Goal: Task Accomplishment & Management: Use online tool/utility

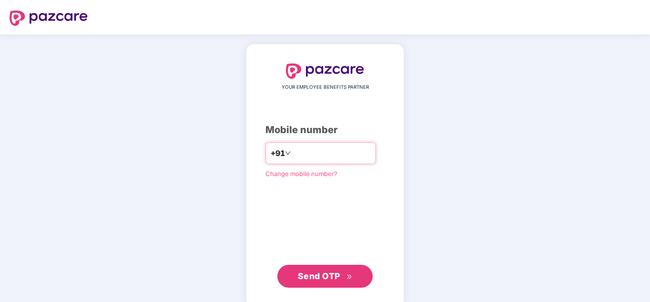
click at [298, 150] on input "number" at bounding box center [332, 152] width 78 height 15
type input "**********"
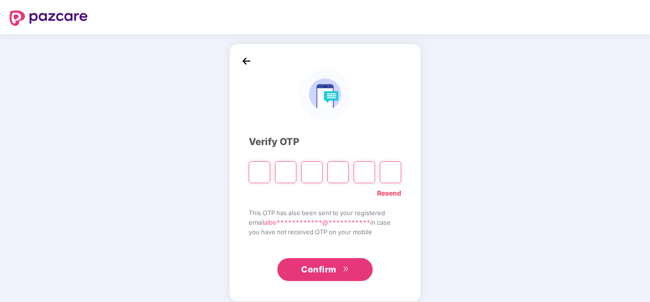
click at [262, 168] on input "Please enter verification code. Digit 1" at bounding box center [259, 172] width 21 height 22
type input "*"
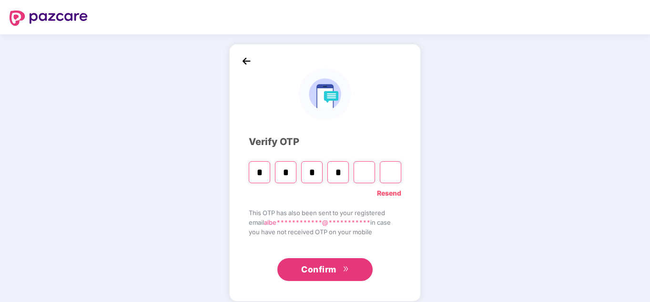
type input "*"
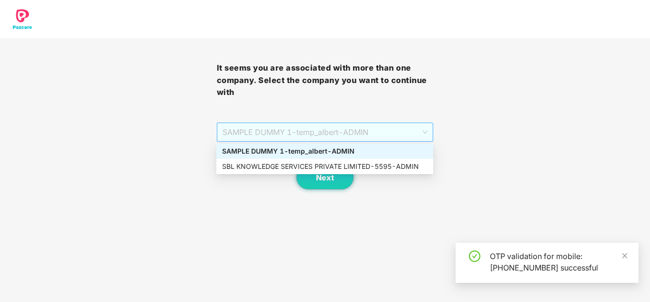
click at [353, 137] on span "SAMPLE DUMMY 1 - [PERSON_NAME]" at bounding box center [326, 132] width 206 height 18
click at [345, 166] on div "SBL KNOWLEDGE SERVICES PRIVATE LIMITED - 5595 - ADMIN" at bounding box center [325, 166] width 206 height 10
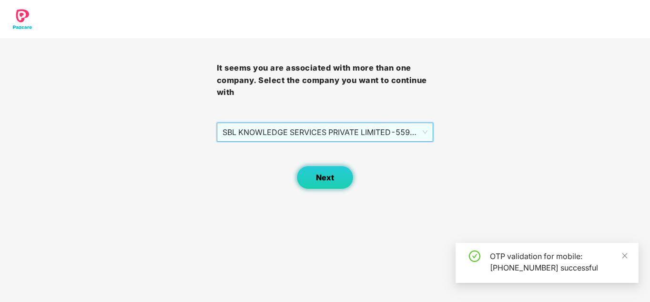
click at [340, 174] on button "Next" at bounding box center [325, 177] width 57 height 24
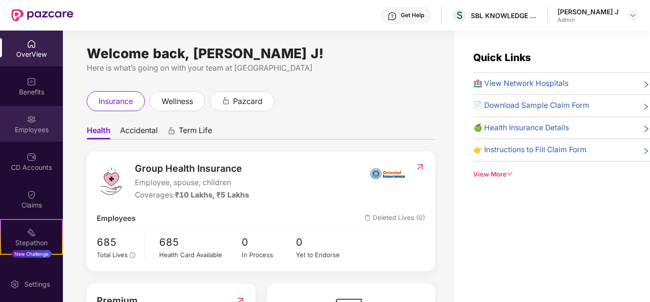
click at [30, 126] on div "Employees" at bounding box center [31, 130] width 63 height 10
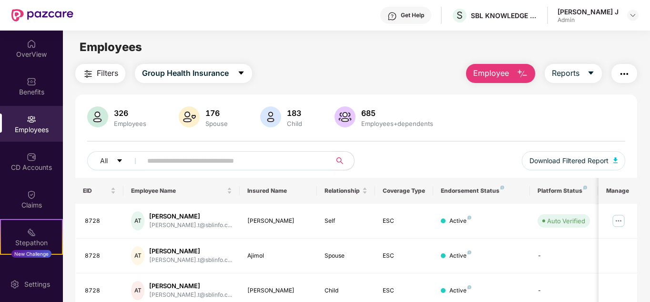
click at [178, 161] on input "text" at bounding box center [232, 161] width 171 height 14
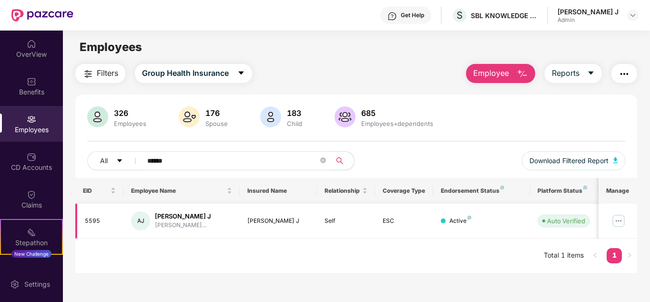
type input "******"
click at [619, 220] on img at bounding box center [618, 220] width 15 height 15
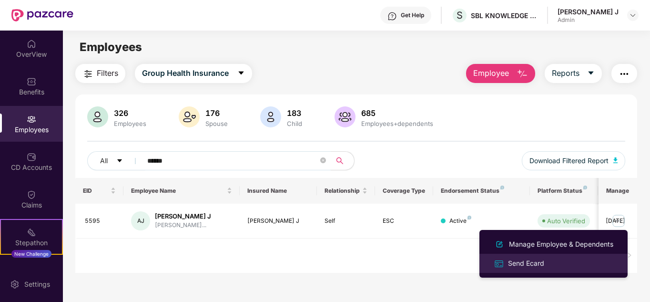
click at [534, 263] on div "Send Ecard" at bounding box center [526, 263] width 40 height 10
